Goal: Navigation & Orientation: Find specific page/section

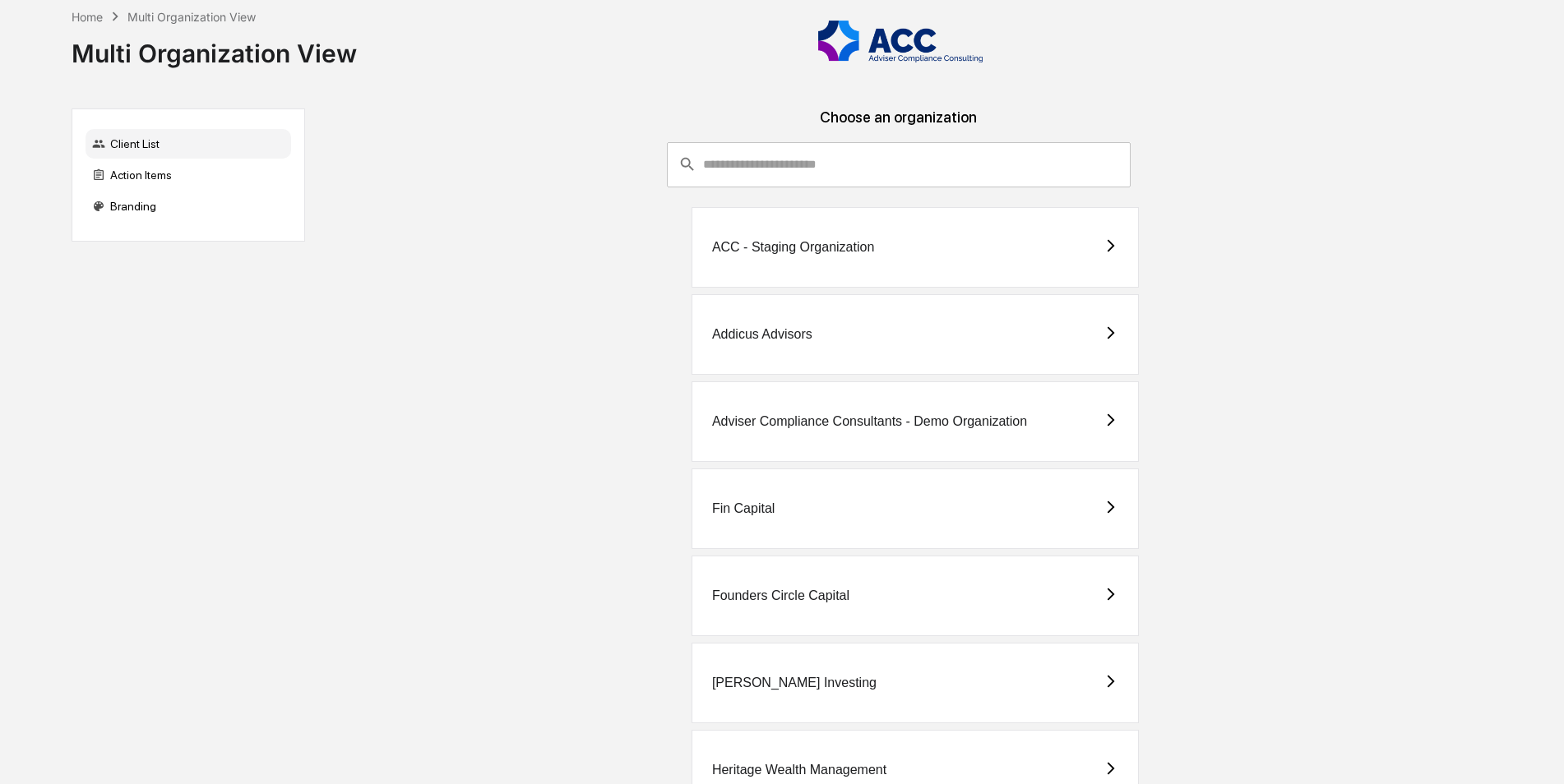
click at [794, 350] on div "Addicus Advisors" at bounding box center [915, 335] width 448 height 80
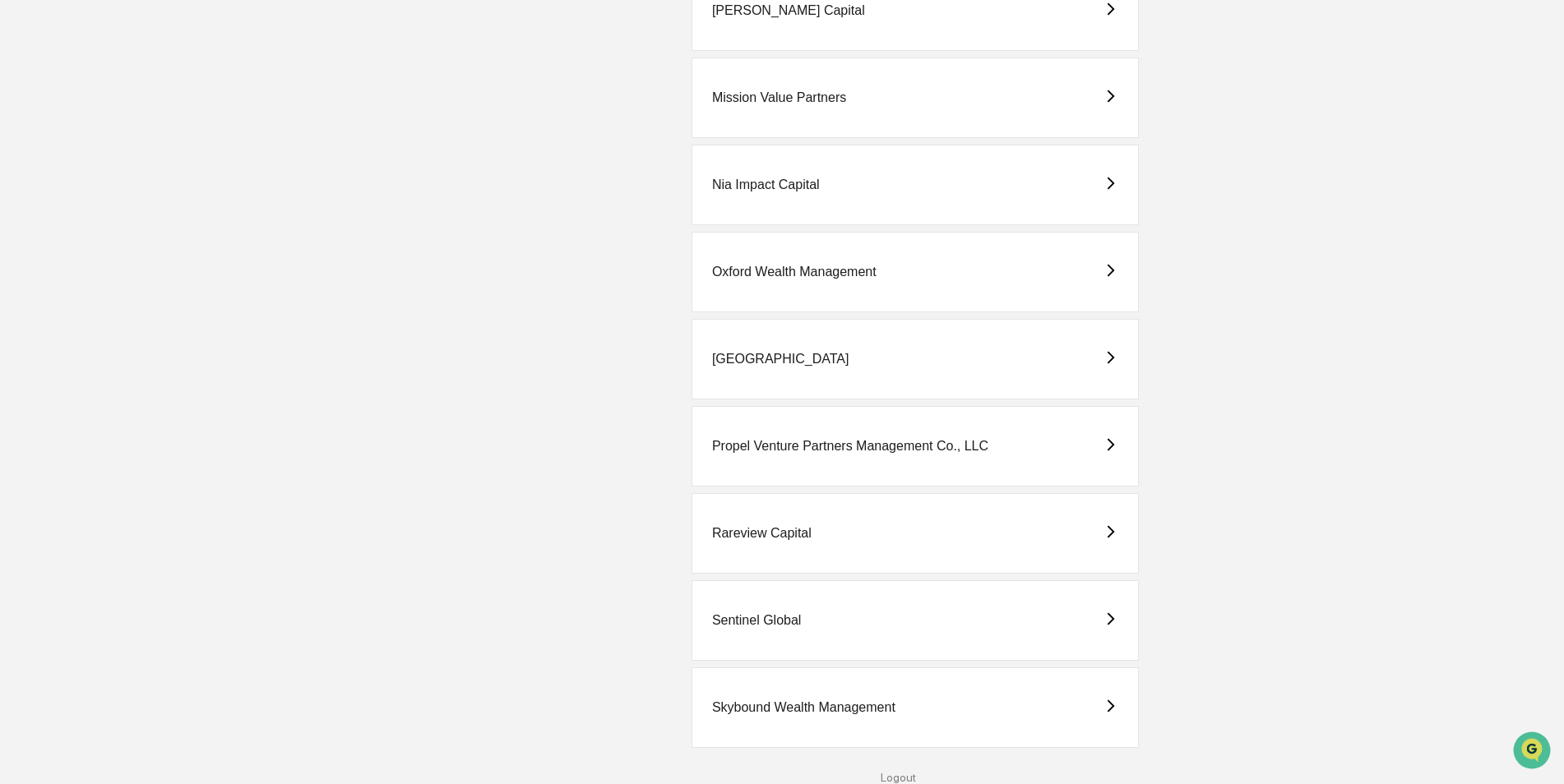
click at [848, 294] on div "Oxford Wealth Management" at bounding box center [915, 272] width 448 height 80
